Goal: Check status: Check status

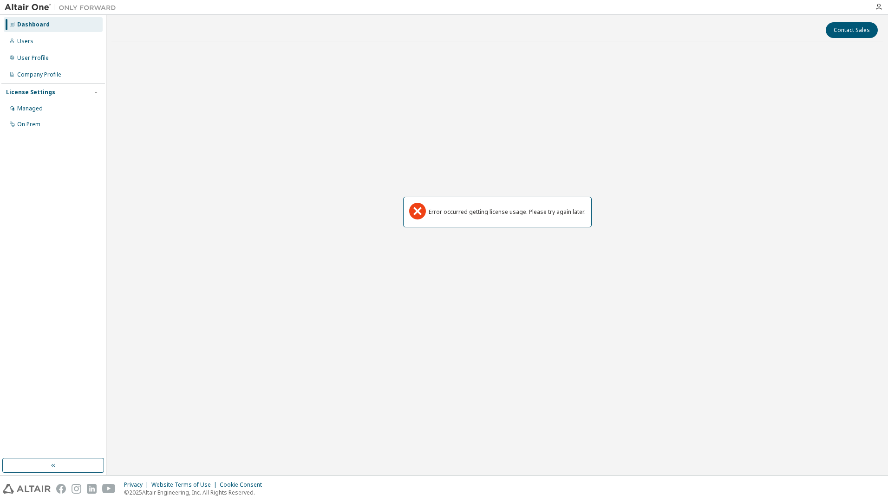
click at [39, 32] on div "Dashboard Users User Profile Company Profile License Settings Managed On Prem" at bounding box center [53, 74] width 104 height 117
click at [40, 28] on div "Dashboard" at bounding box center [53, 24] width 99 height 15
drag, startPoint x: 474, startPoint y: 123, endPoint x: 439, endPoint y: 141, distance: 38.4
click at [474, 123] on div "Error occurred getting license usage. Please try again later." at bounding box center [497, 212] width 772 height 326
click at [19, 35] on div "Users" at bounding box center [53, 41] width 99 height 15
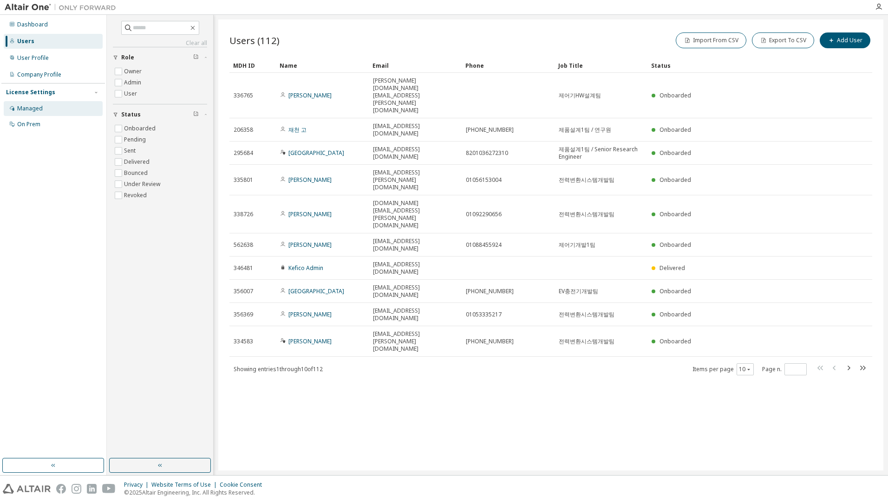
click at [35, 104] on div "Managed" at bounding box center [53, 108] width 99 height 15
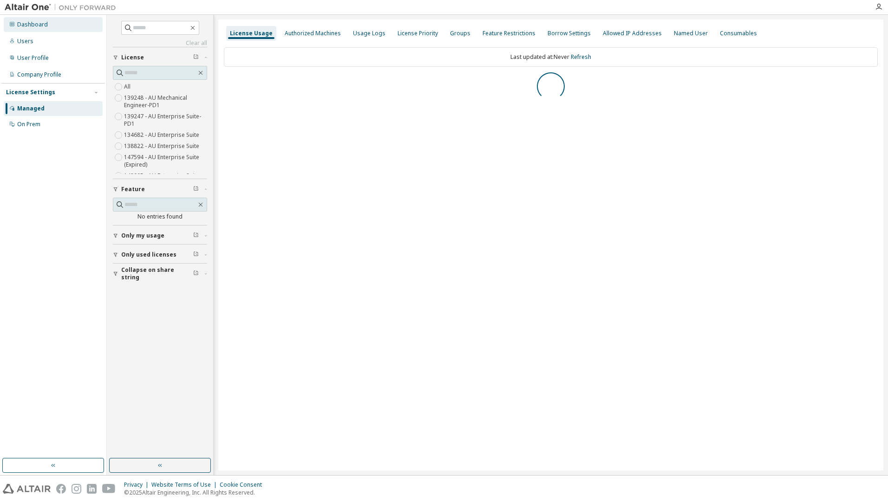
click at [25, 24] on div "Dashboard" at bounding box center [32, 24] width 31 height 7
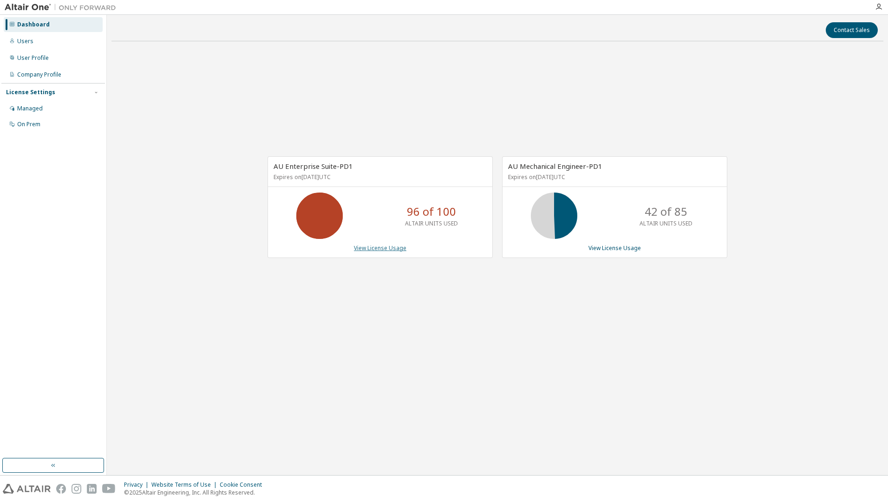
click at [367, 247] on link "View License Usage" at bounding box center [380, 248] width 52 height 8
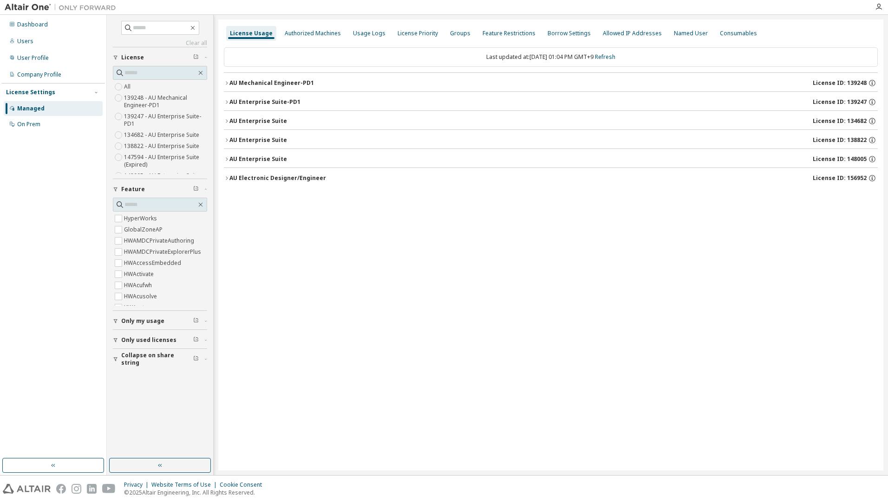
click at [331, 100] on div "AU Enterprise Suite-PD1 License ID: 139247" at bounding box center [553, 102] width 648 height 8
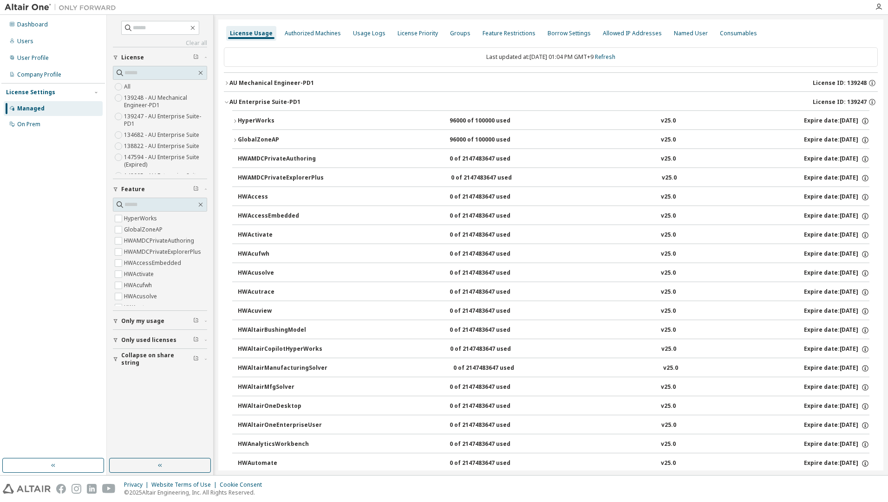
click at [338, 79] on button "AU Mechanical Engineer-PD1 License ID: 139248" at bounding box center [551, 83] width 654 height 20
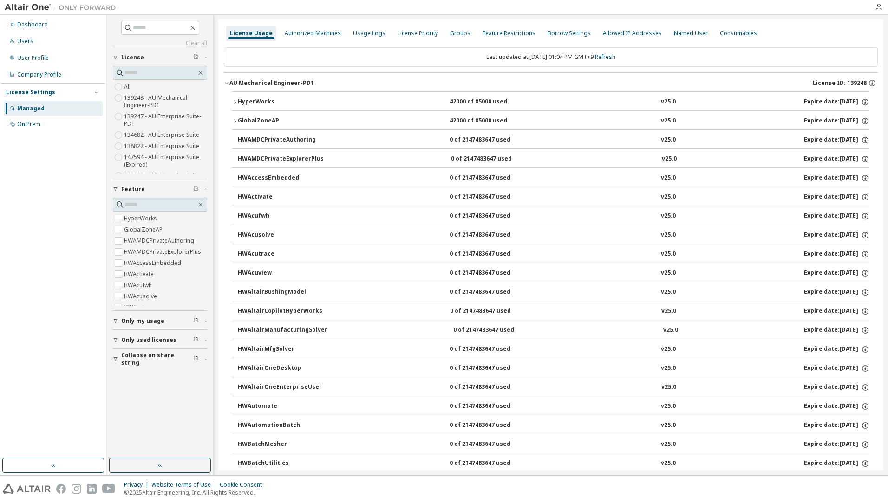
click at [332, 83] on div "AU Mechanical Engineer-PD1 License ID: 139248" at bounding box center [553, 83] width 648 height 8
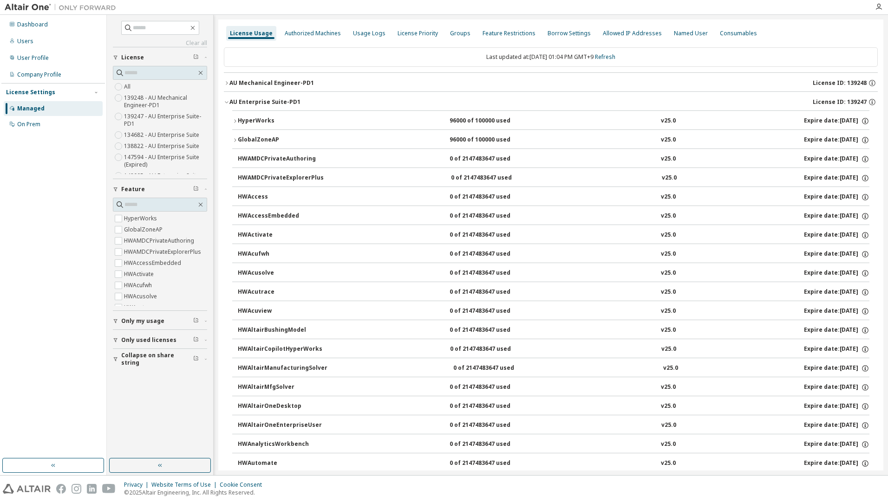
click at [324, 100] on div "AU Enterprise Suite-PD1 License ID: 139247" at bounding box center [553, 102] width 648 height 8
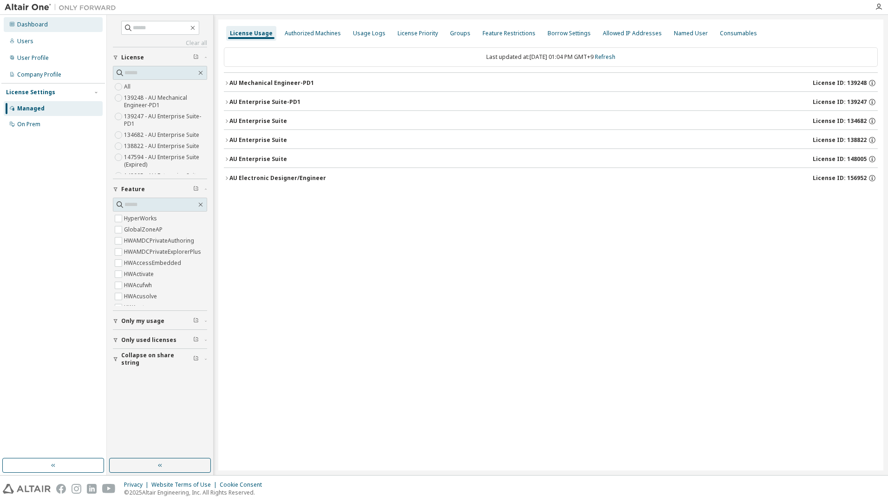
click at [28, 24] on div "Dashboard" at bounding box center [32, 24] width 31 height 7
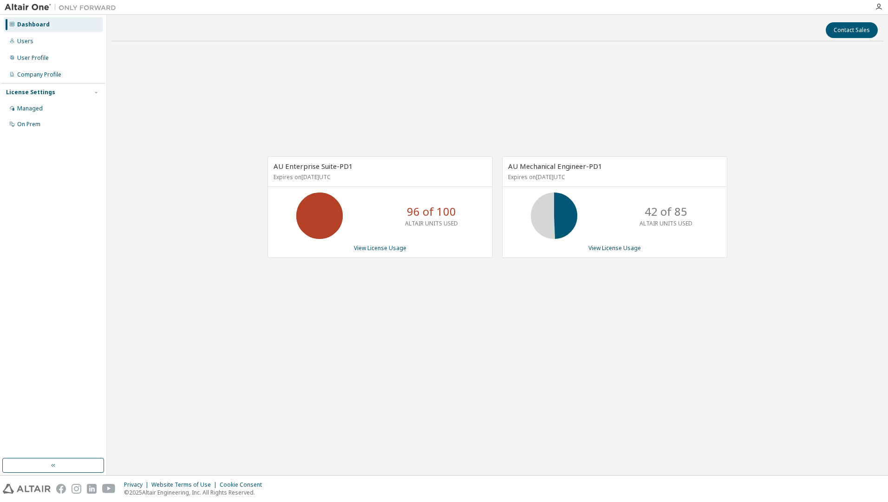
click at [436, 291] on div "AU Enterprise Suite-PD1 Expires on April 1, 2026 UTC 96 of 100 ALTAIR UNITS USE…" at bounding box center [497, 212] width 772 height 326
